Goal: Information Seeking & Learning: Check status

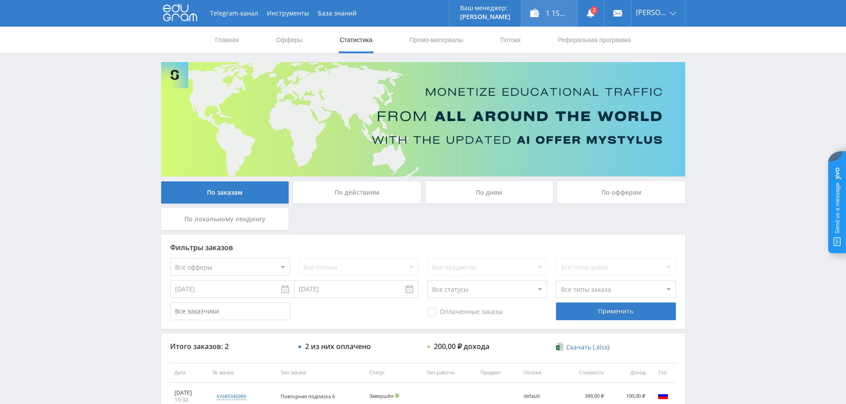
click at [543, 12] on div "1 157,00 ₽" at bounding box center [548, 13] width 55 height 27
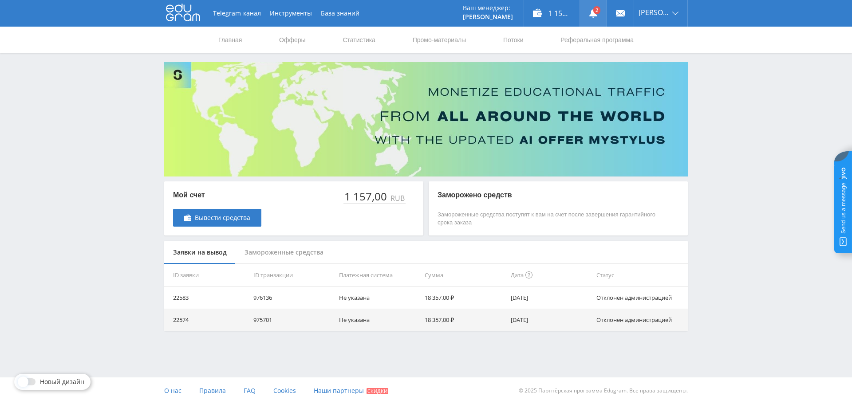
click at [597, 10] on link at bounding box center [593, 13] width 27 height 27
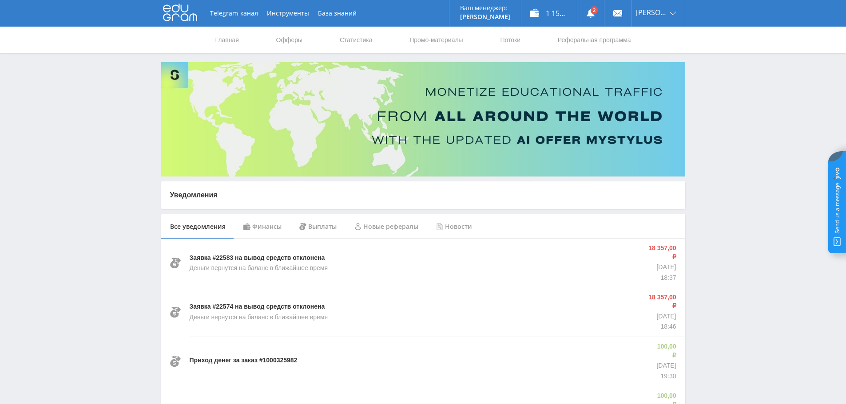
click at [257, 226] on div "Финансы" at bounding box center [262, 226] width 56 height 25
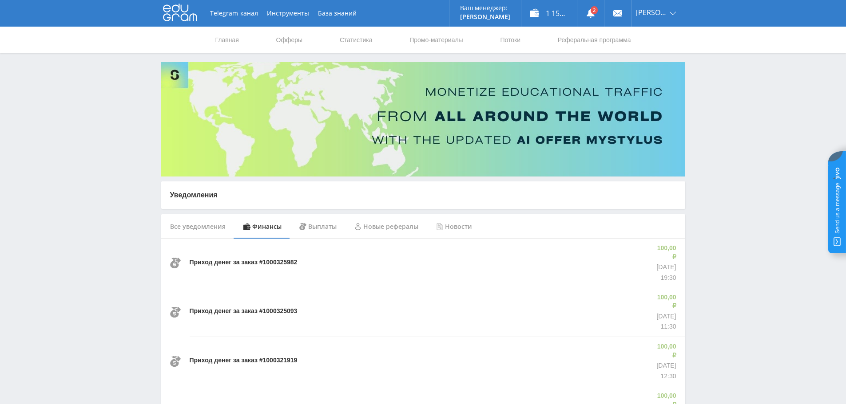
click at [385, 229] on div "Новые рефералы" at bounding box center [386, 226] width 82 height 25
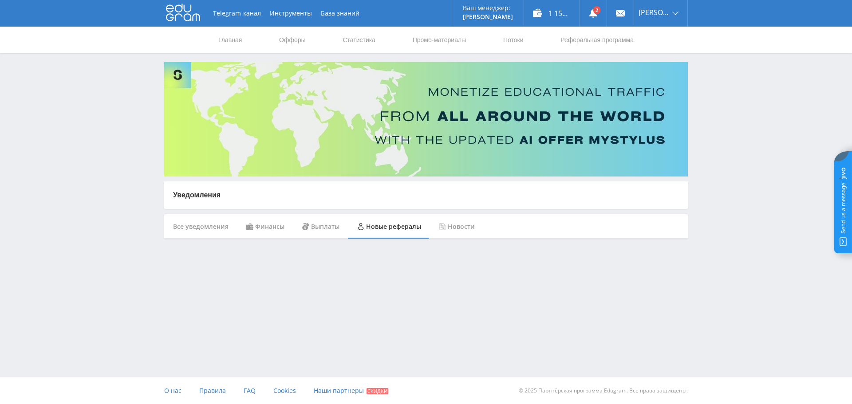
click at [198, 228] on div "Все уведомления" at bounding box center [200, 226] width 73 height 25
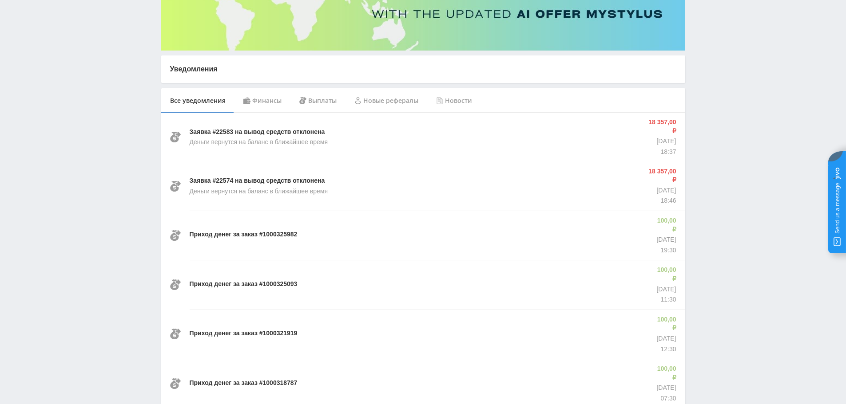
scroll to position [133, 0]
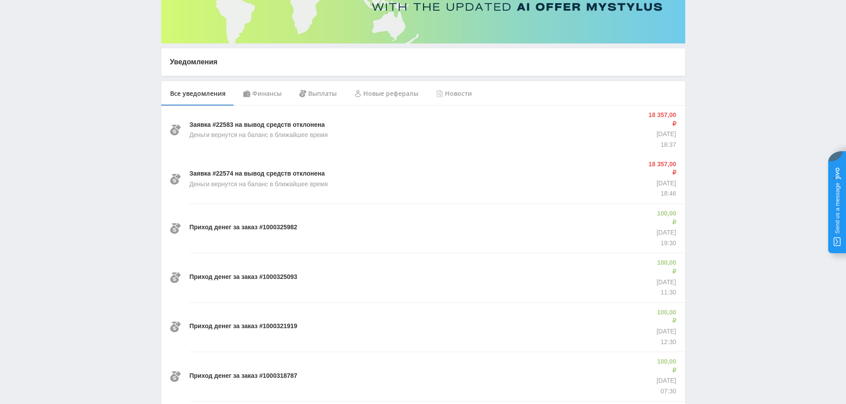
drag, startPoint x: 652, startPoint y: 117, endPoint x: 592, endPoint y: 121, distance: 60.5
drag, startPoint x: 592, startPoint y: 121, endPoint x: 274, endPoint y: 123, distance: 318.3
drag, startPoint x: 274, startPoint y: 123, endPoint x: 227, endPoint y: 128, distance: 46.9
click at [227, 128] on p "Заявка #22583 на вывод средств отклонена" at bounding box center [257, 125] width 135 height 9
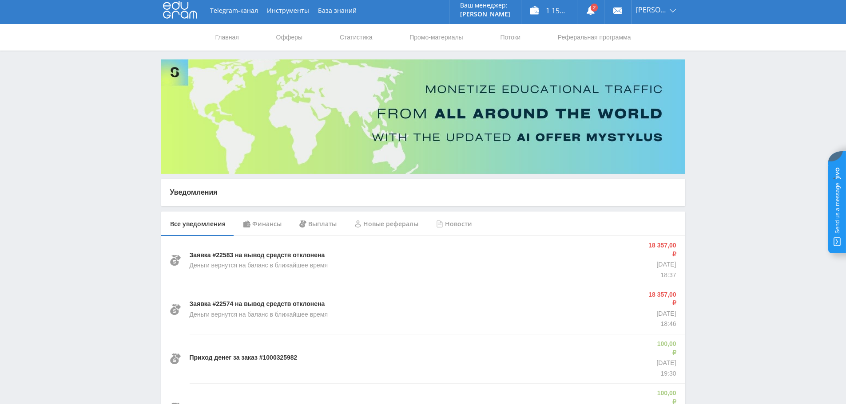
scroll to position [0, 0]
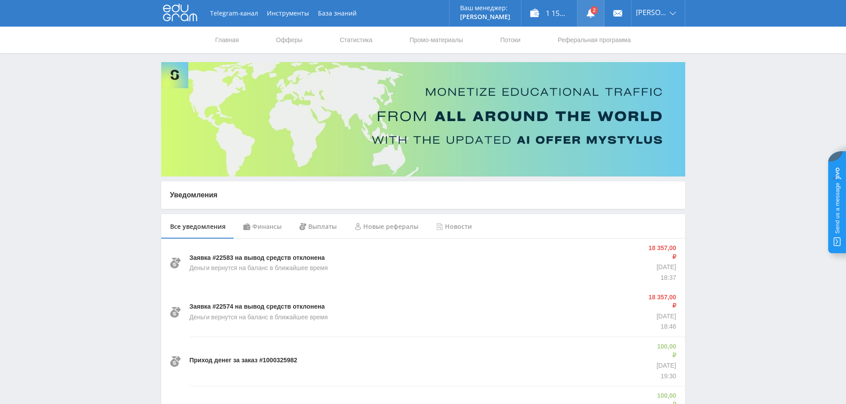
click at [592, 12] on use at bounding box center [590, 13] width 8 height 9
click at [231, 266] on p "Деньги вернутся на баланс в ближайшее время" at bounding box center [259, 268] width 138 height 9
click at [545, 11] on div "1 157,00 ₽" at bounding box center [548, 13] width 55 height 27
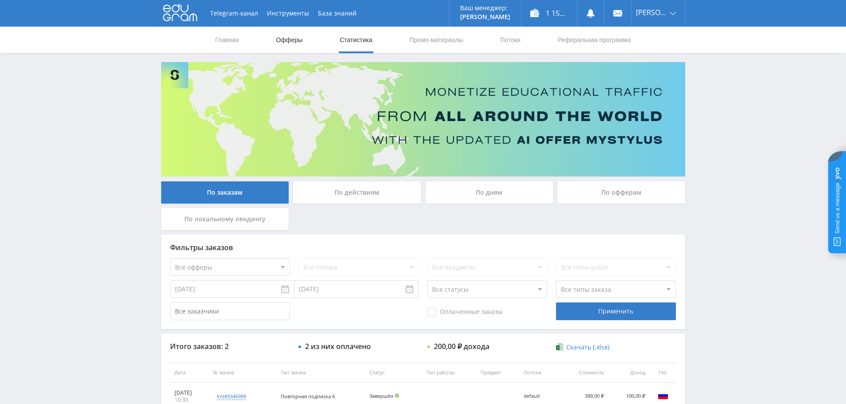
click at [281, 46] on link "Офферы" at bounding box center [289, 40] width 28 height 27
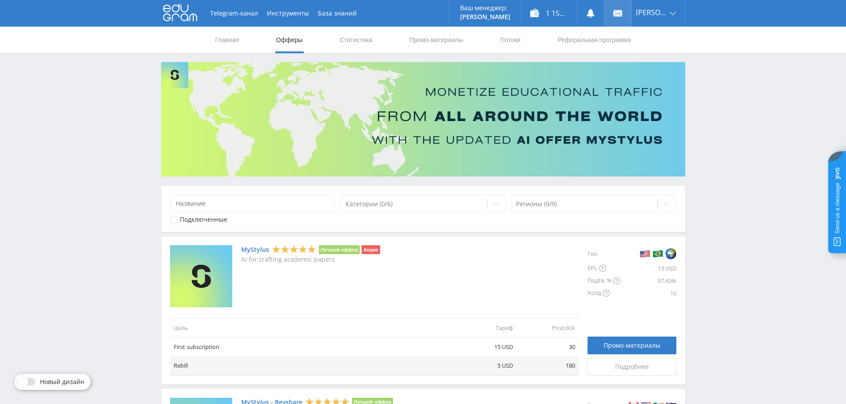
click at [620, 11] on use at bounding box center [617, 13] width 9 height 6
